Goal: Find contact information: Find contact information

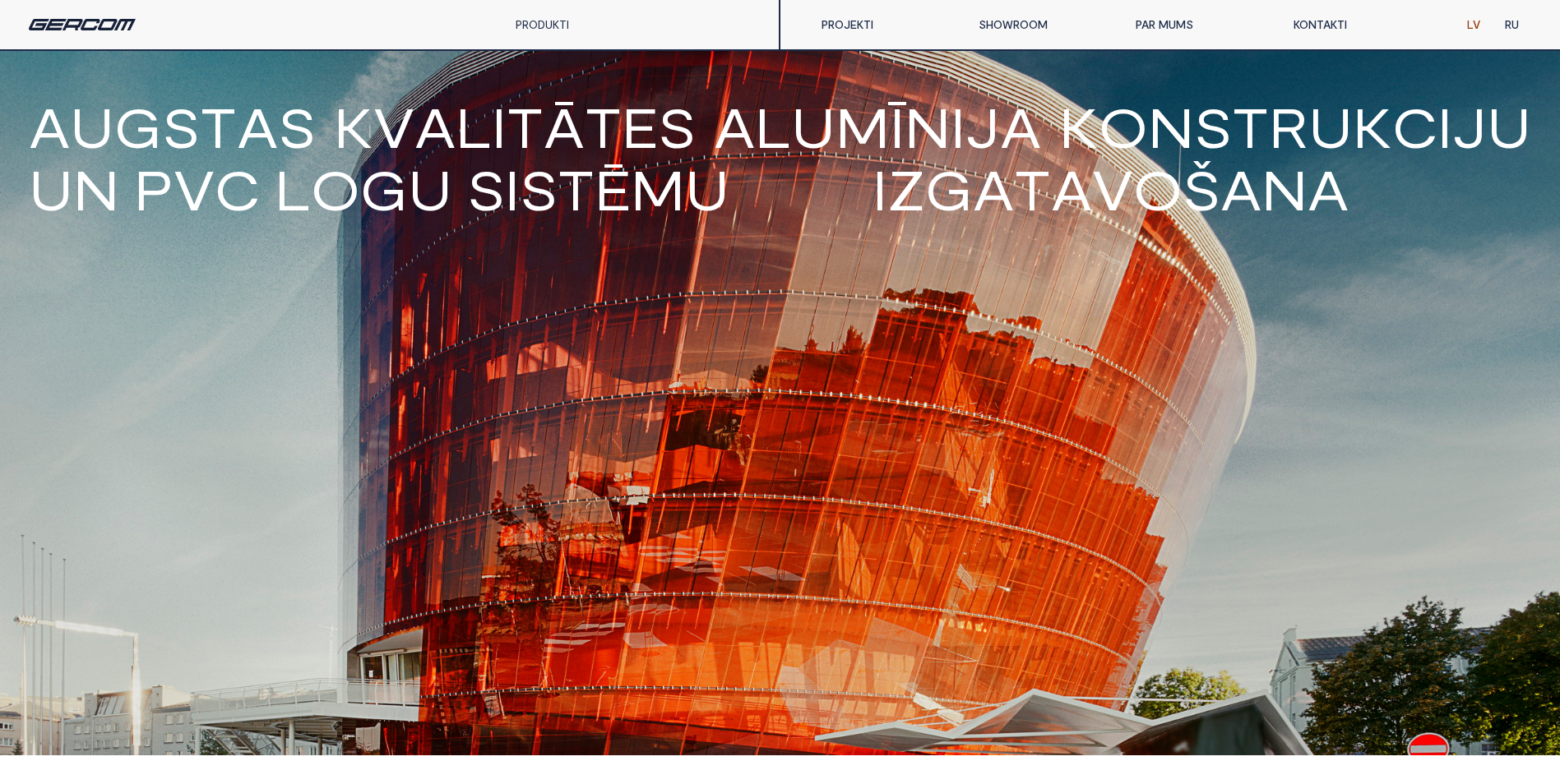
click at [1320, 26] on link "KONTAKTI" at bounding box center [1359, 25] width 157 height 32
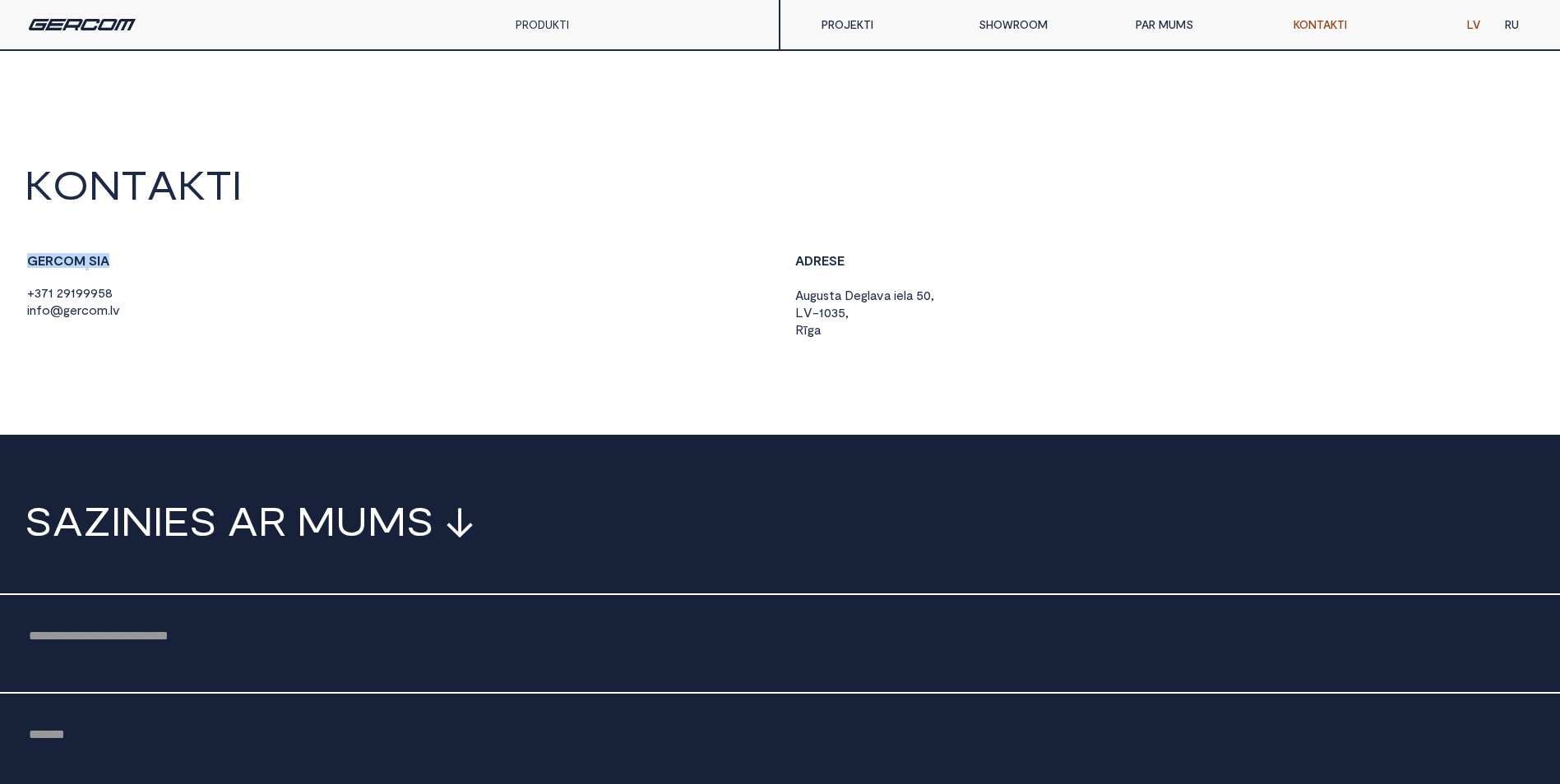
drag, startPoint x: 109, startPoint y: 261, endPoint x: 26, endPoint y: 265, distance: 83.1
click at [26, 265] on div "G E R C O M S I A + 3 7 1 2 9 1 9 9 9 5 8 i n f o @ g e r c o m . l v" at bounding box center [396, 286] width 743 height 67
copy strong "G E R C O M S I A"
